Goal: Information Seeking & Learning: Learn about a topic

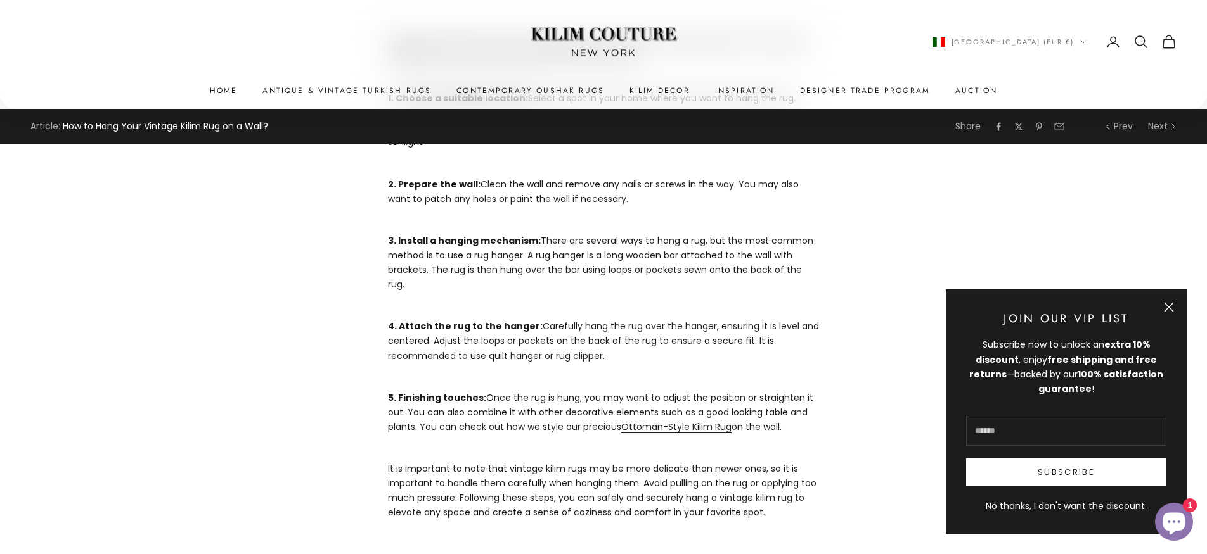
scroll to position [507, 0]
click at [651, 421] on link "Ottoman-Style Kilim Rug" at bounding box center [676, 427] width 110 height 13
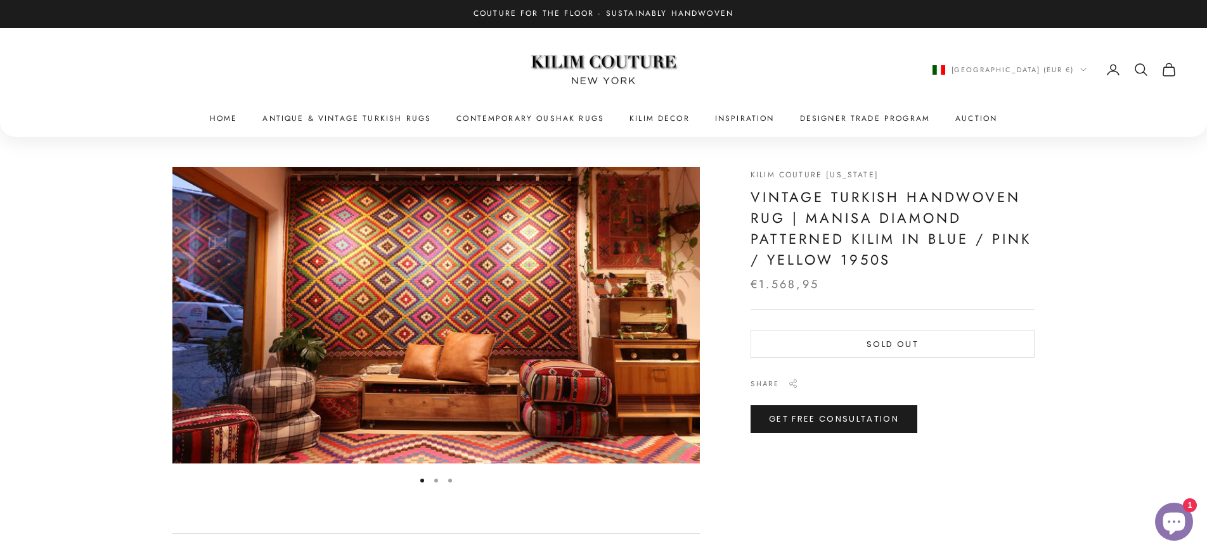
click at [435, 482] on button "Go to item 2" at bounding box center [436, 481] width 4 height 4
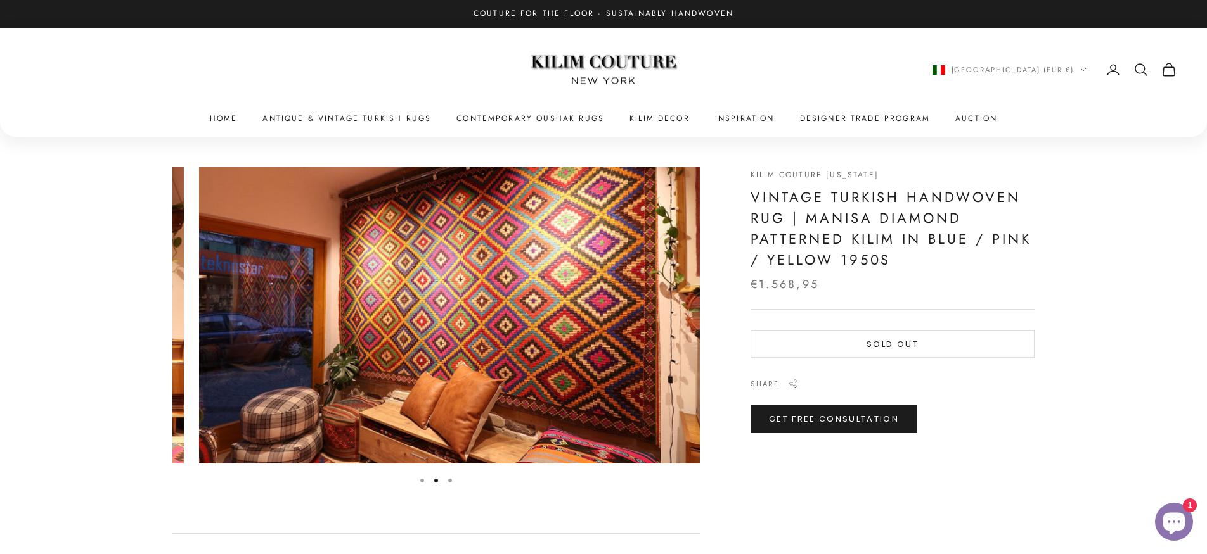
scroll to position [0, 542]
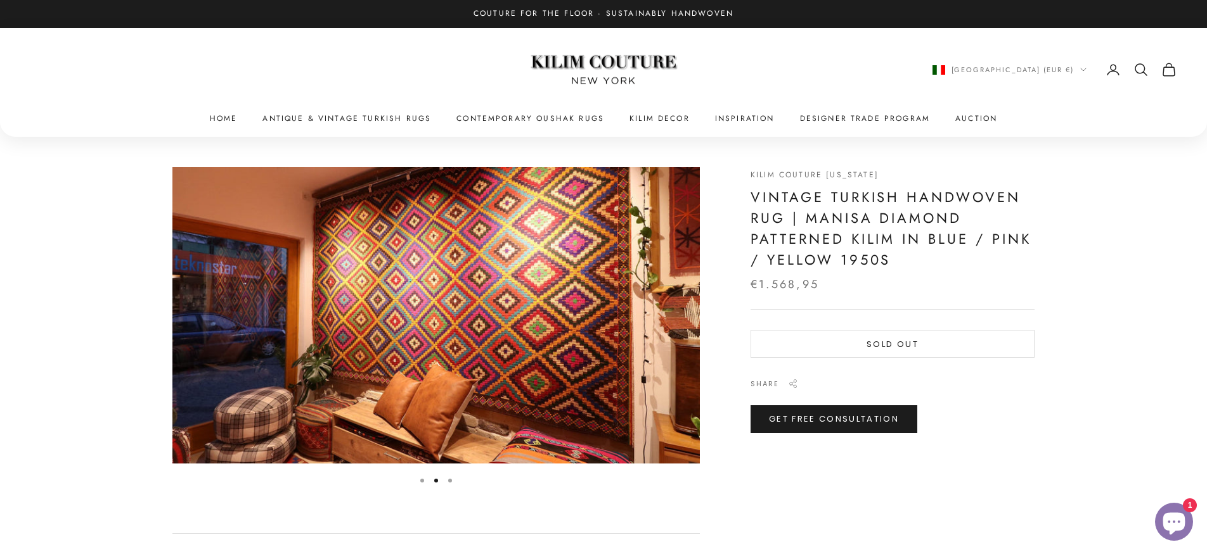
click at [452, 482] on button "Go to item 3" at bounding box center [450, 481] width 4 height 4
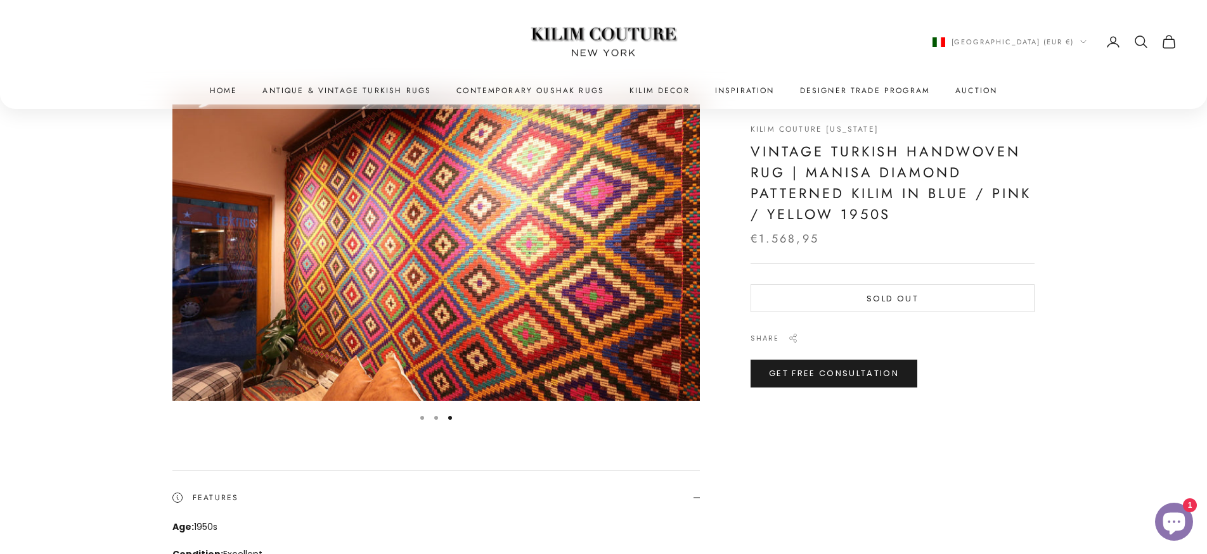
scroll to position [0, 0]
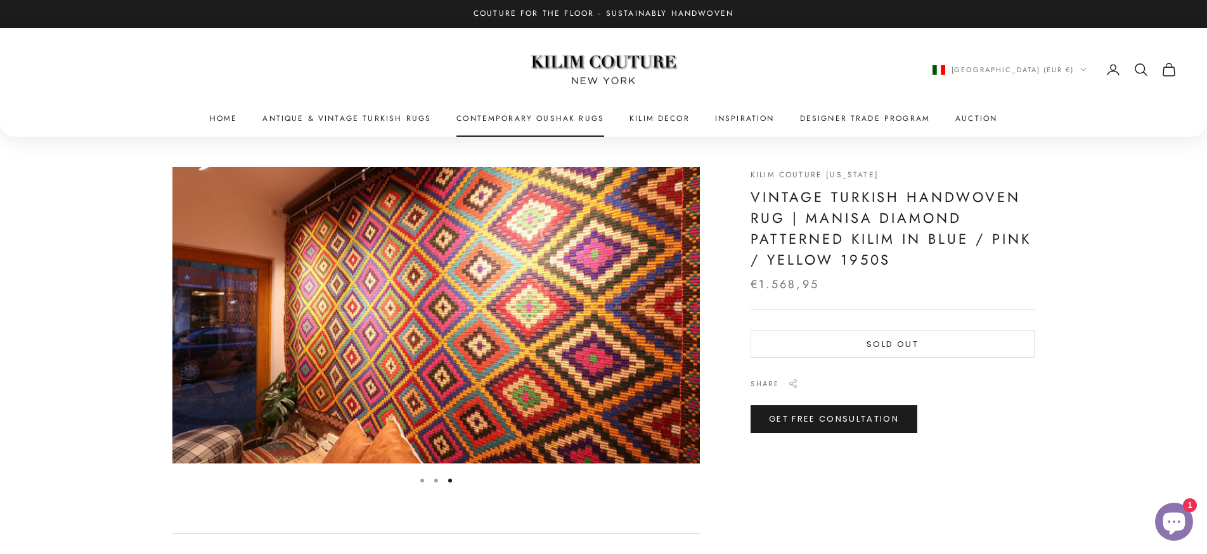
click at [534, 117] on link "Contemporary Oushak Rugs" at bounding box center [530, 118] width 148 height 13
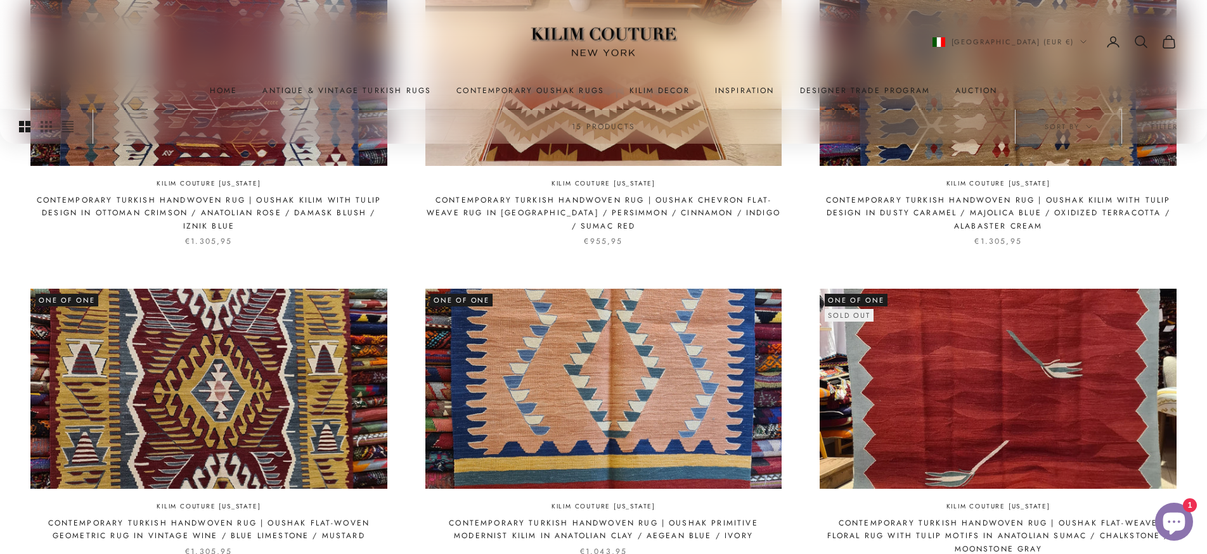
scroll to position [285, 0]
